Goal: Task Accomplishment & Management: Use online tool/utility

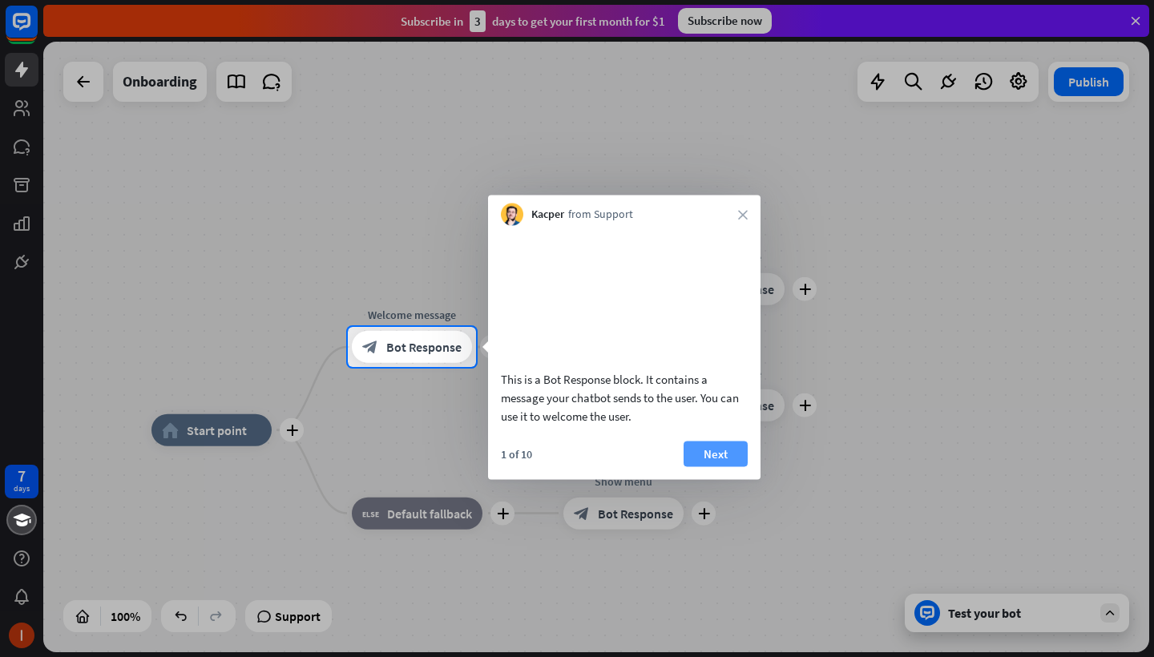
click at [709, 466] on button "Next" at bounding box center [715, 454] width 64 height 26
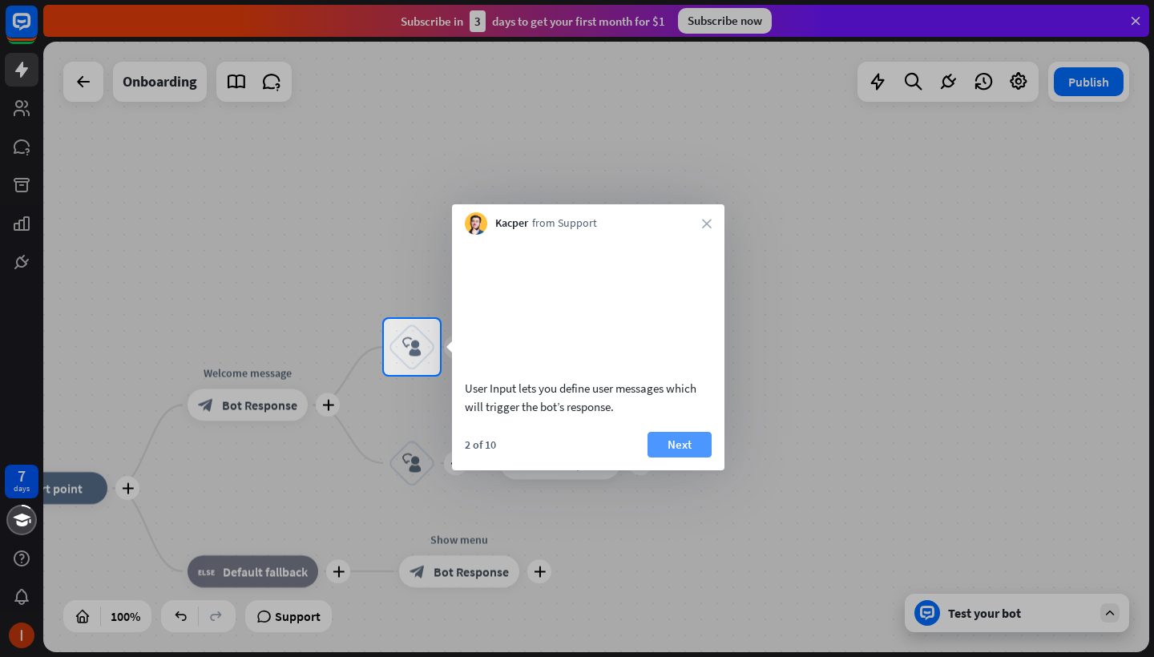
click at [699, 457] on button "Next" at bounding box center [679, 445] width 64 height 26
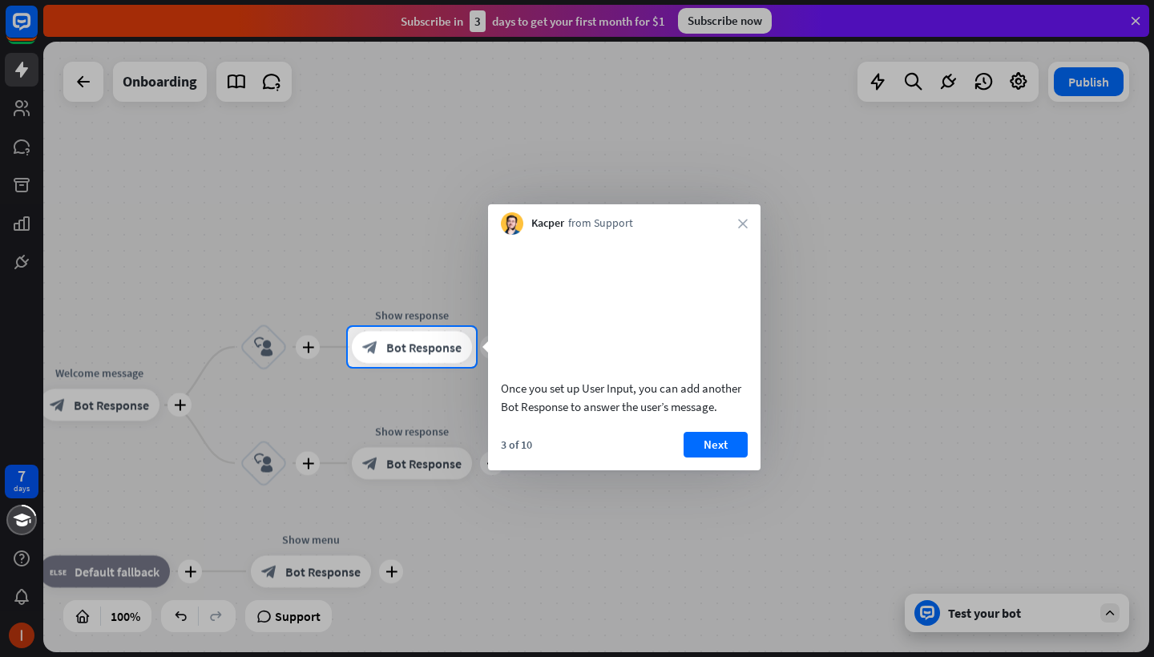
click at [714, 447] on div "Once you set up User Input, you can add another Bot Response to answer the user…" at bounding box center [624, 353] width 272 height 236
click at [715, 453] on button "Next" at bounding box center [715, 445] width 64 height 26
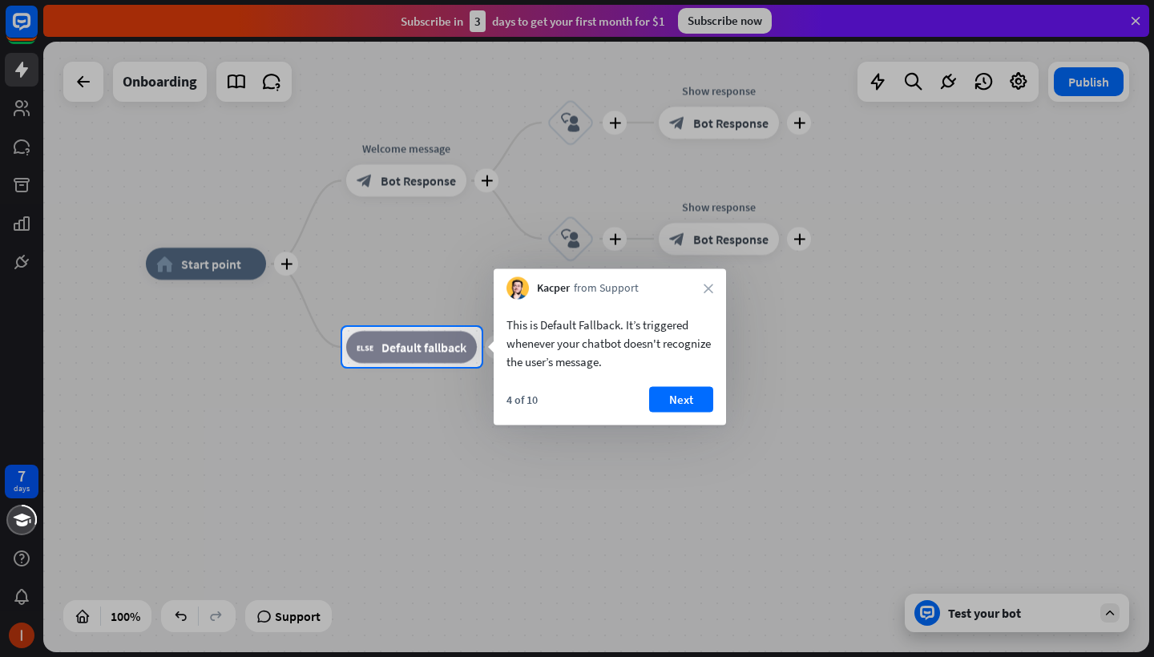
click at [703, 289] on div "Kacper from Support close" at bounding box center [609, 284] width 232 height 30
click at [706, 289] on icon "close" at bounding box center [708, 289] width 10 height 10
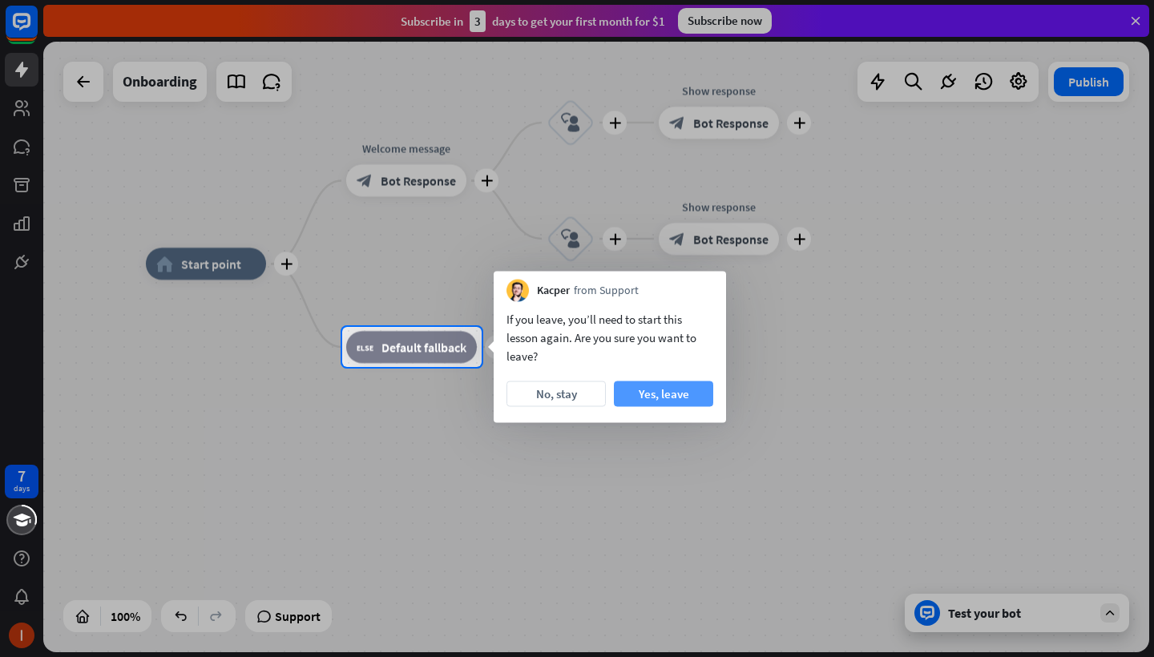
click at [653, 396] on button "Yes, leave" at bounding box center [663, 394] width 99 height 26
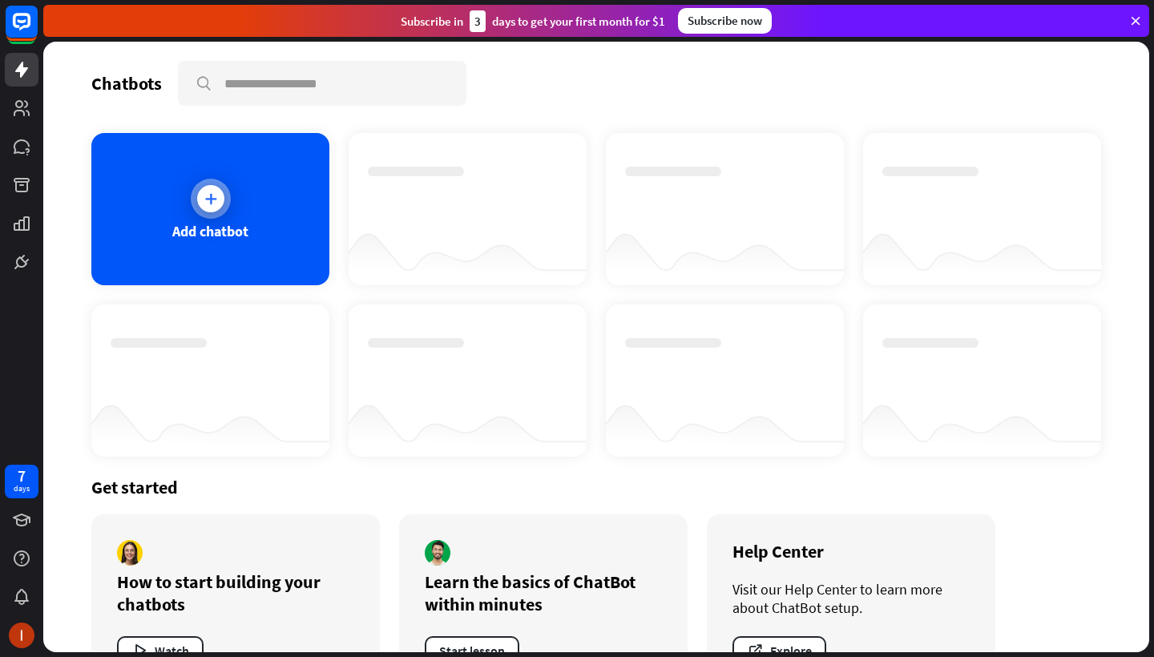
click at [204, 203] on icon at bounding box center [211, 199] width 16 height 16
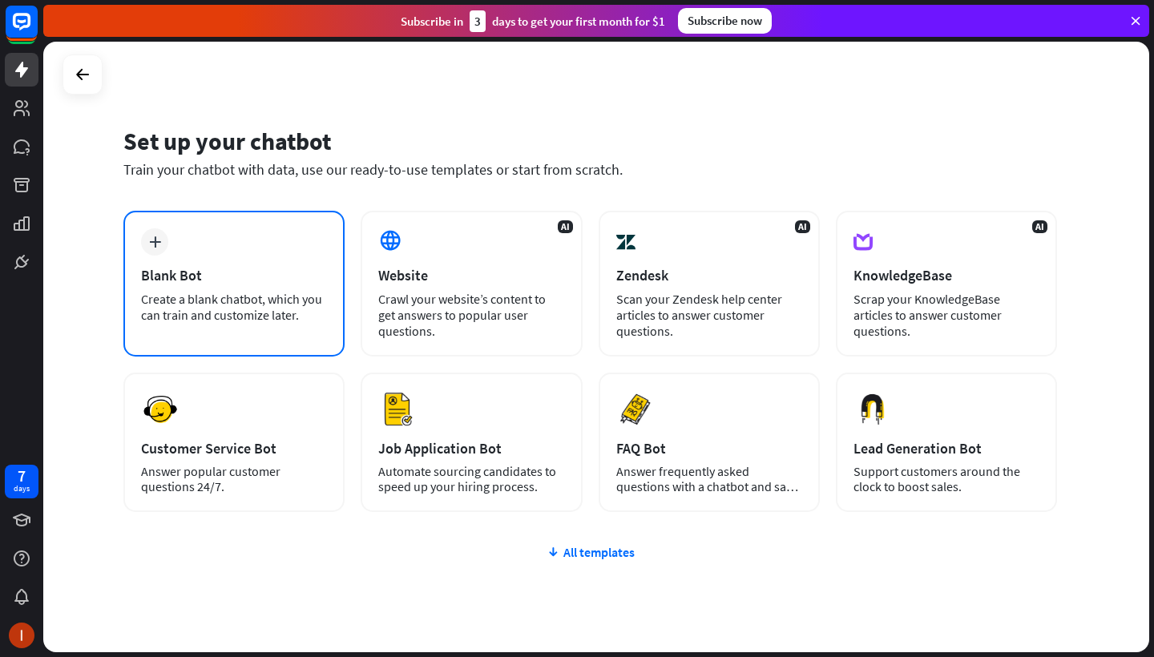
click at [300, 259] on div "plus Blank Bot Create a blank chatbot, which you can train and customize later." at bounding box center [233, 284] width 221 height 146
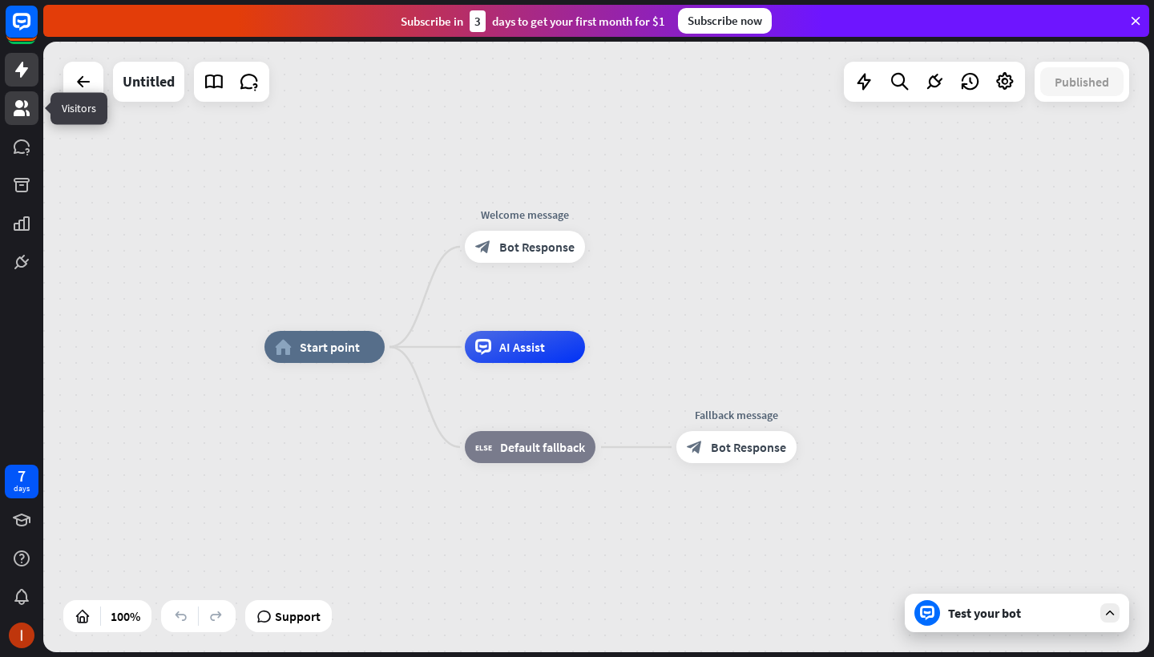
click at [17, 123] on link at bounding box center [22, 108] width 34 height 34
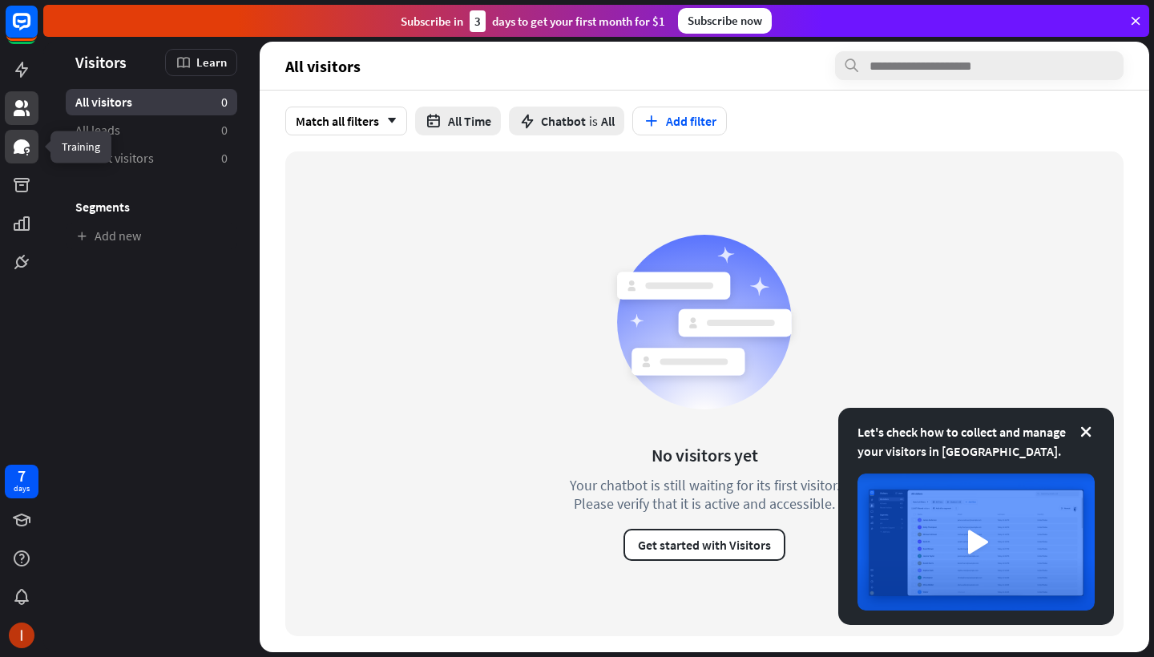
click at [23, 145] on icon at bounding box center [22, 146] width 16 height 14
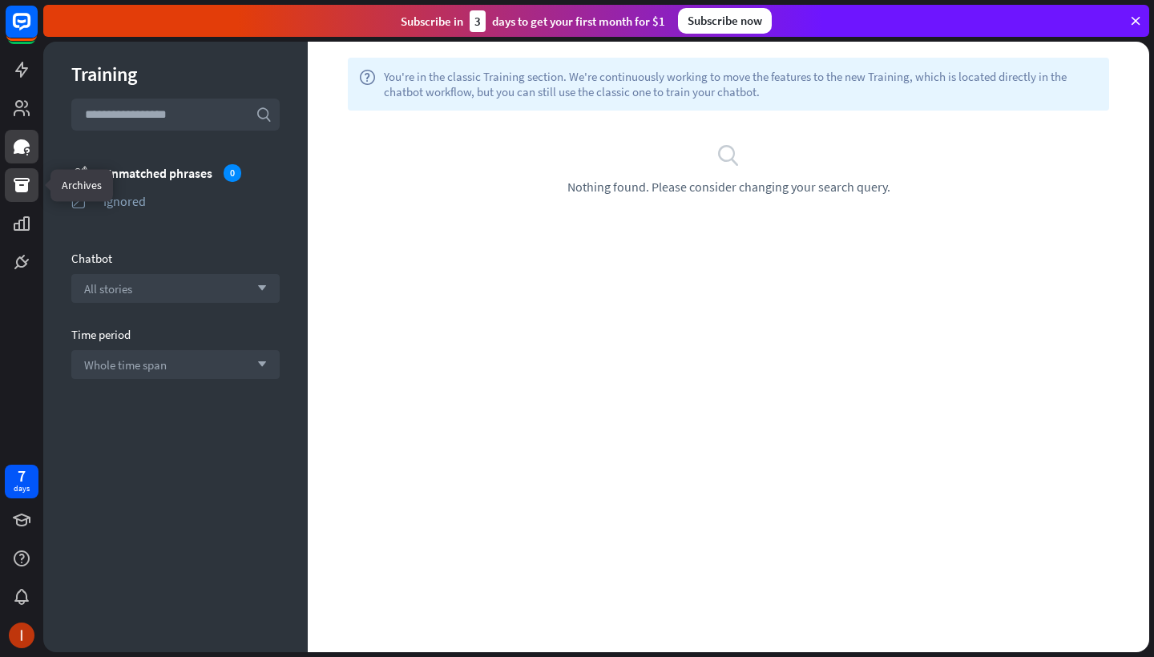
click at [34, 181] on link at bounding box center [22, 185] width 34 height 34
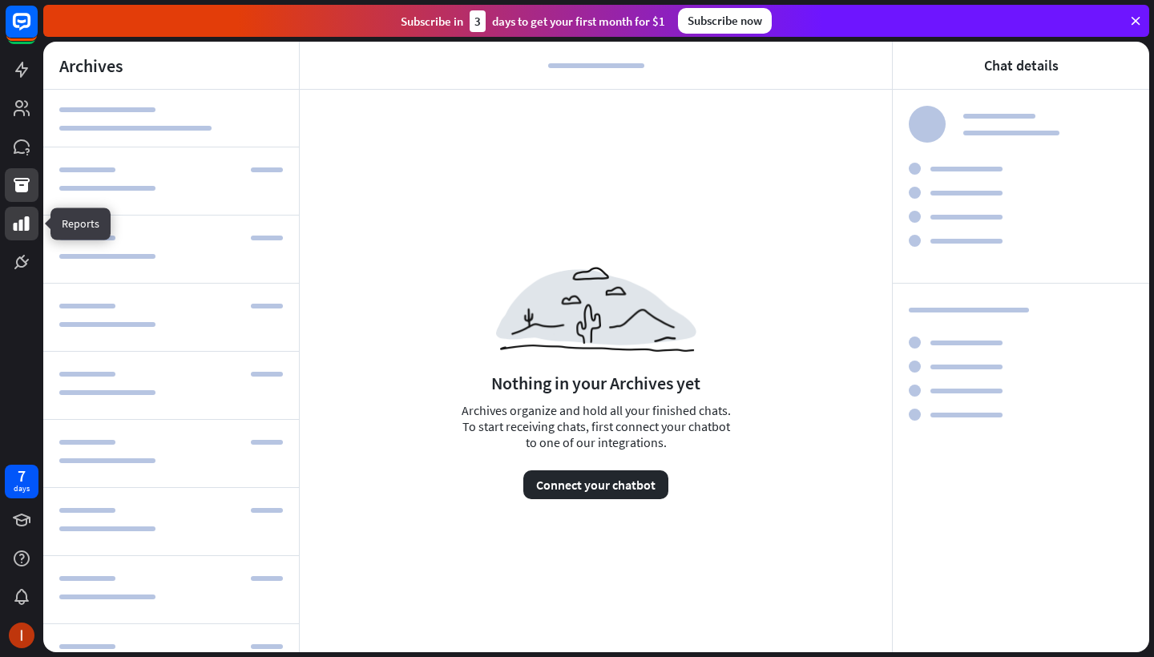
click at [28, 224] on icon at bounding box center [22, 223] width 16 height 14
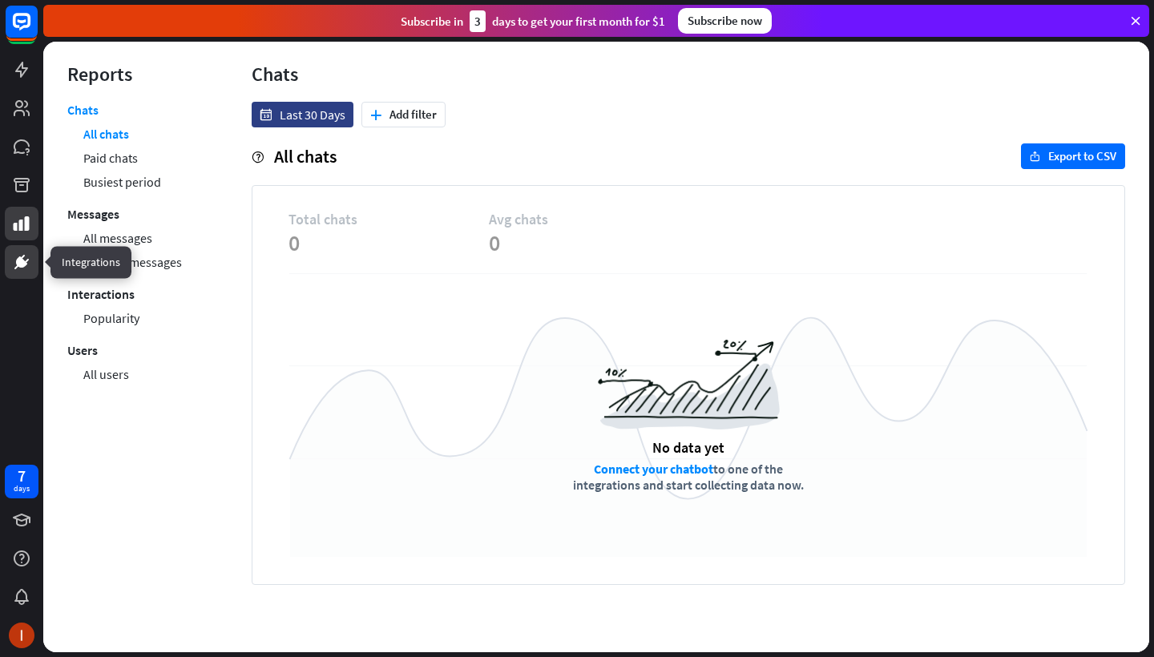
click at [24, 261] on icon at bounding box center [21, 261] width 11 height 11
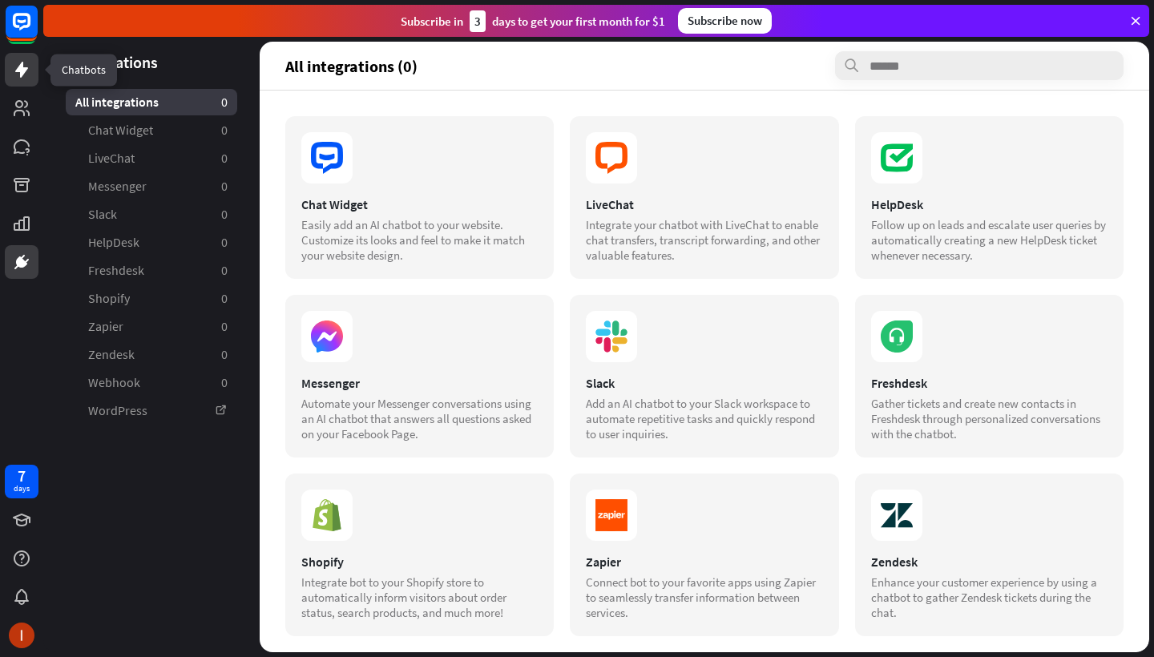
click at [20, 73] on icon at bounding box center [21, 70] width 13 height 16
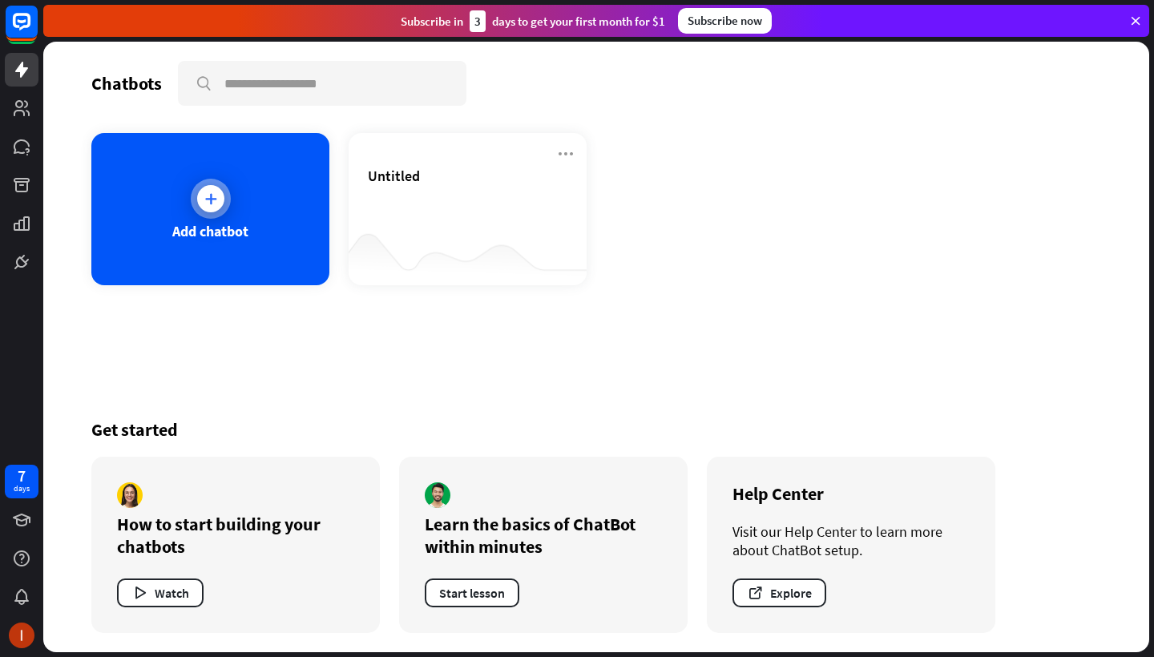
click at [204, 183] on div at bounding box center [211, 199] width 40 height 40
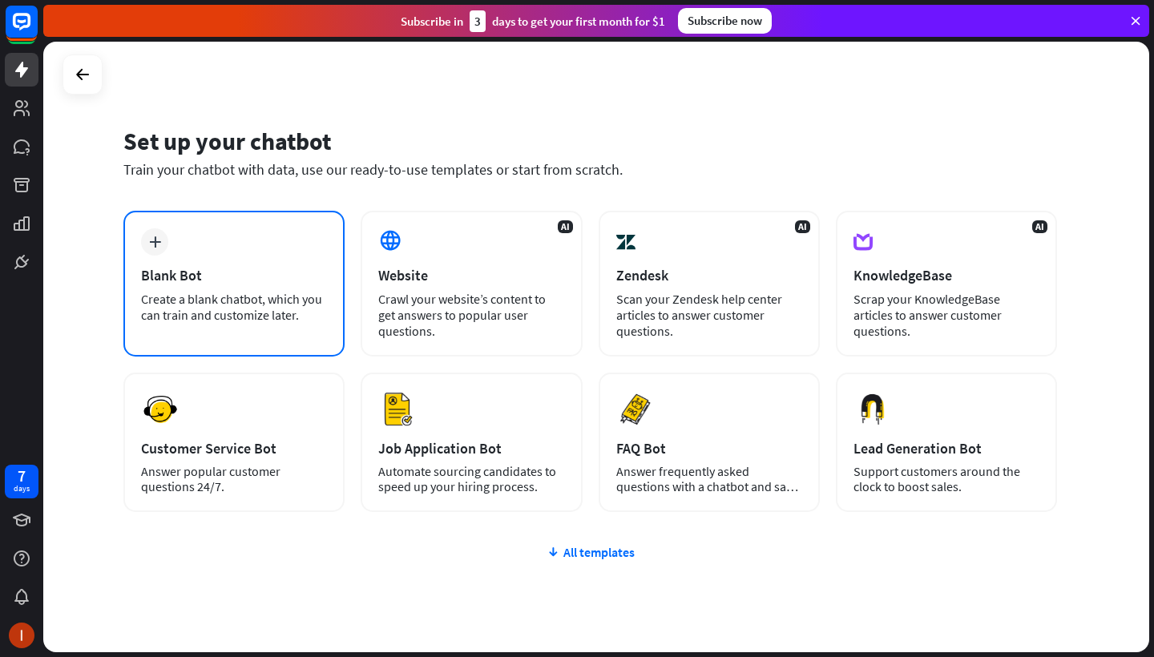
click at [322, 315] on div "Create a blank chatbot, which you can train and customize later." at bounding box center [234, 307] width 186 height 32
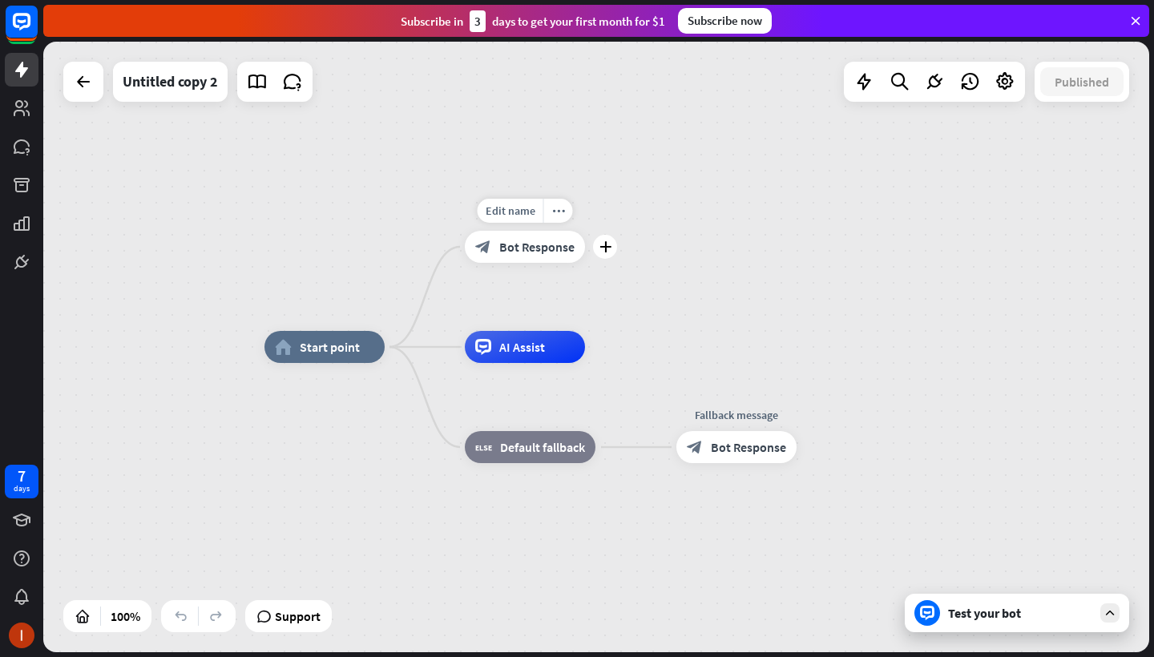
click at [509, 247] on span "Bot Response" at bounding box center [536, 247] width 75 height 16
